Goal: Information Seeking & Learning: Learn about a topic

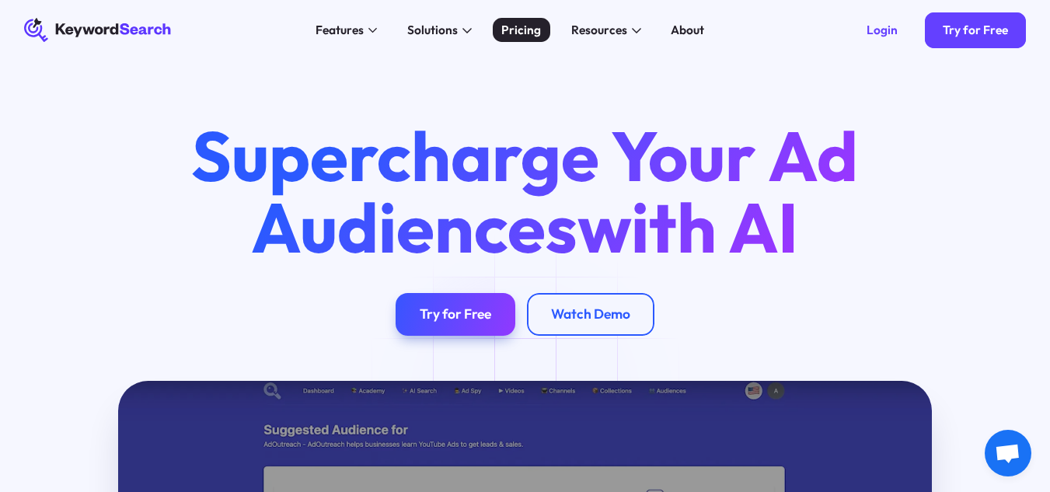
click at [532, 26] on div "Pricing" at bounding box center [521, 30] width 40 height 18
